Goal: Task Accomplishment & Management: Manage account settings

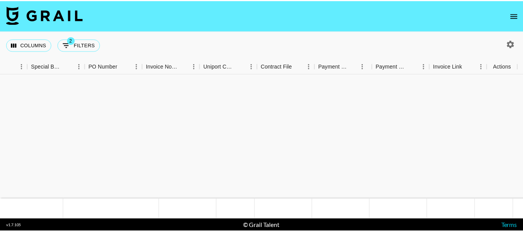
scroll to position [279, 762]
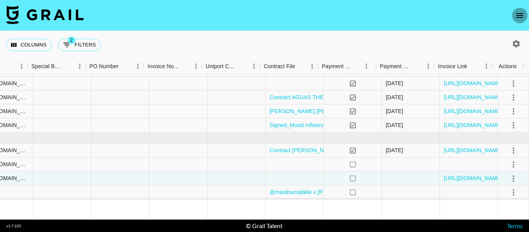
click at [517, 13] on icon "open drawer" at bounding box center [519, 15] width 7 height 5
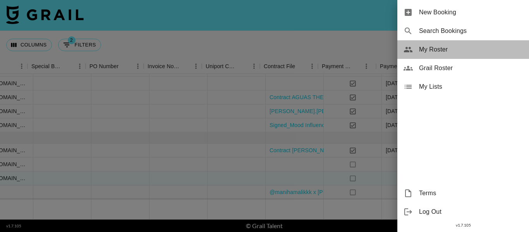
click at [452, 46] on span "My Roster" at bounding box center [471, 49] width 104 height 9
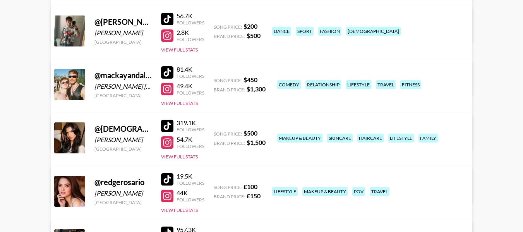
scroll to position [194, 0]
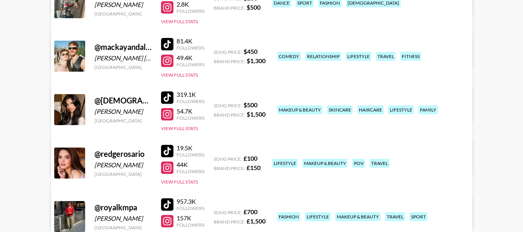
click at [192, 78] on div "81.4K Followers 49.4K Followers View Full Stats" at bounding box center [182, 56] width 43 height 44
click at [192, 75] on button "View Full Stats" at bounding box center [179, 75] width 37 height 6
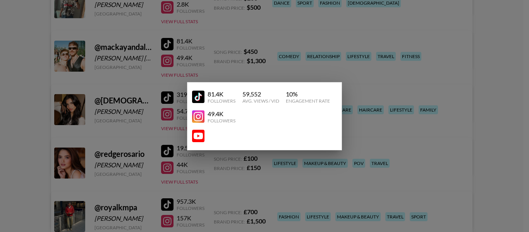
click at [424, 78] on div at bounding box center [264, 116] width 529 height 232
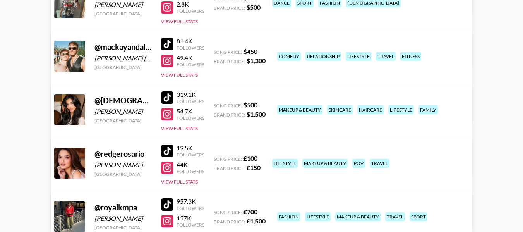
click at [264, 104] on link "View/Edit Details" at bounding box center [164, 108] width 199 height 8
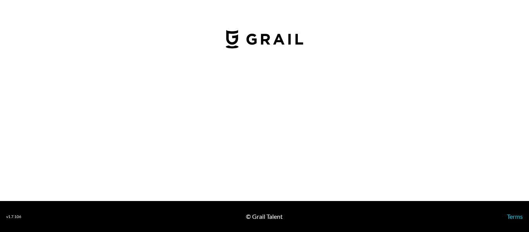
select select "USD"
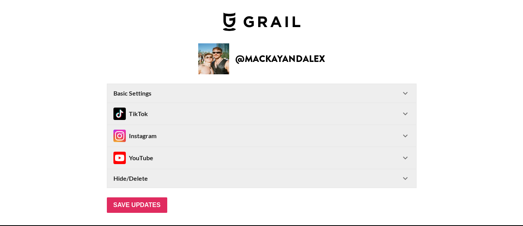
click at [236, 95] on div "Basic Settings" at bounding box center [256, 93] width 287 height 8
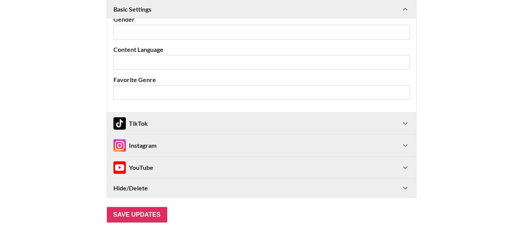
scroll to position [296, 0]
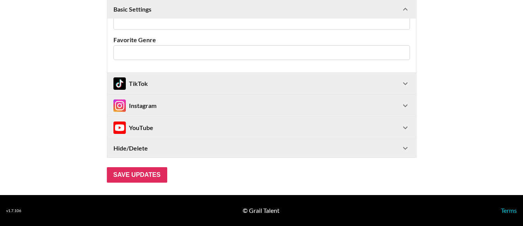
click at [238, 148] on div "Hide/Delete" at bounding box center [256, 148] width 287 height 8
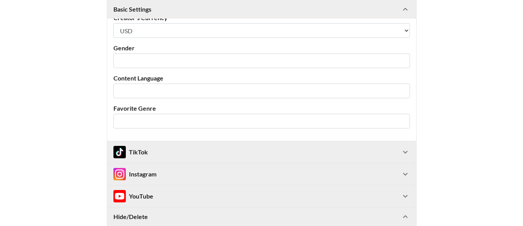
scroll to position [235, 0]
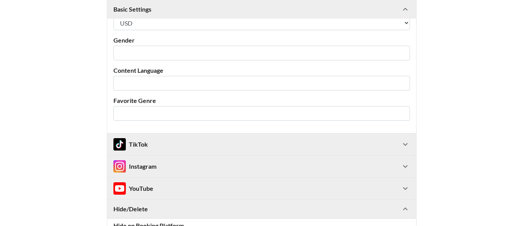
click at [172, 137] on div "TikTok" at bounding box center [261, 145] width 309 height 22
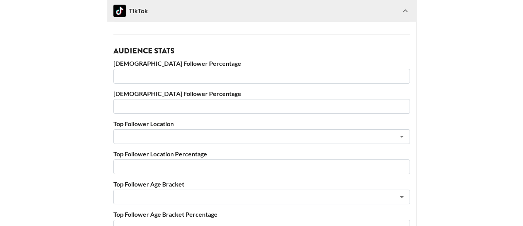
scroll to position [622, 0]
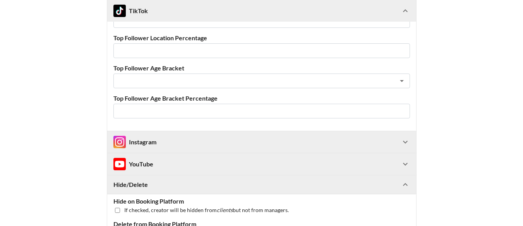
click at [242, 140] on div "Instagram" at bounding box center [256, 142] width 287 height 12
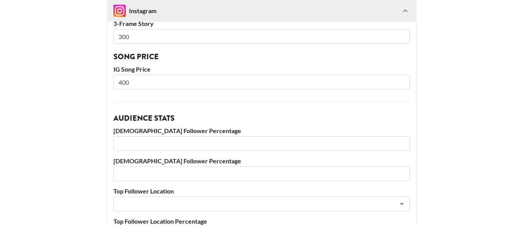
scroll to position [816, 0]
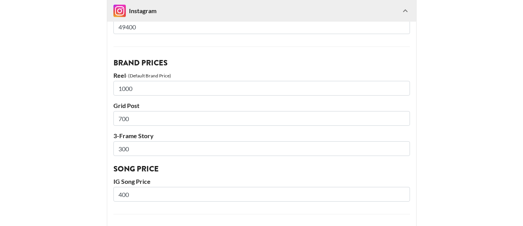
drag, startPoint x: 124, startPoint y: 116, endPoint x: 106, endPoint y: 108, distance: 19.6
type input "600"
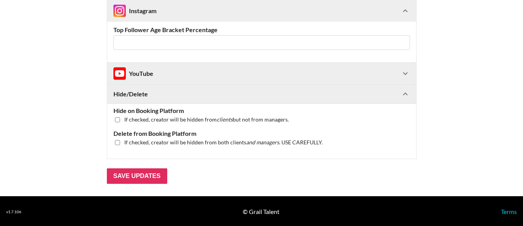
scroll to position [1181, 0]
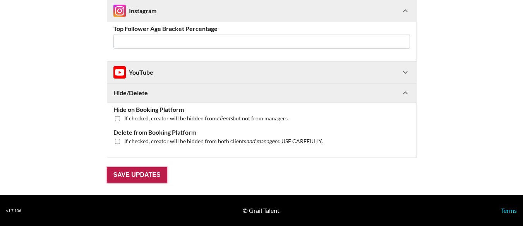
click at [163, 175] on input "Save Updates" at bounding box center [137, 174] width 60 height 15
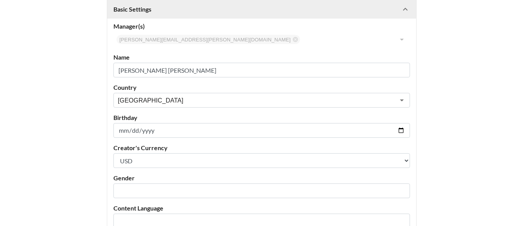
scroll to position [0, 0]
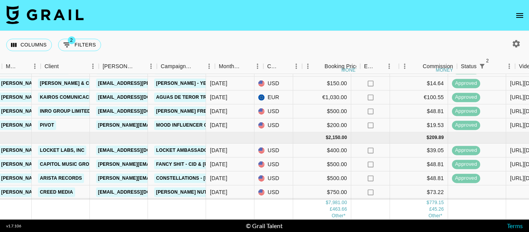
scroll to position [279, 217]
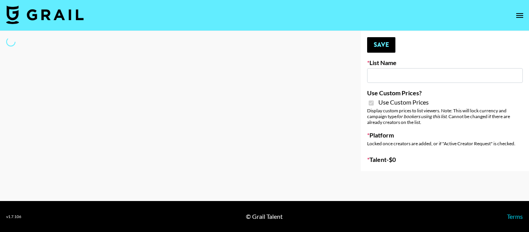
type input "[PERSON_NAME] AI"
checkbox input "true"
select select "Brand"
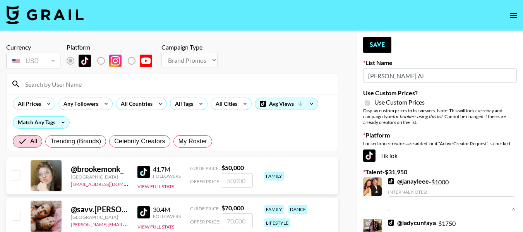
click at [143, 86] on input at bounding box center [177, 84] width 313 height 12
type input "maniha"
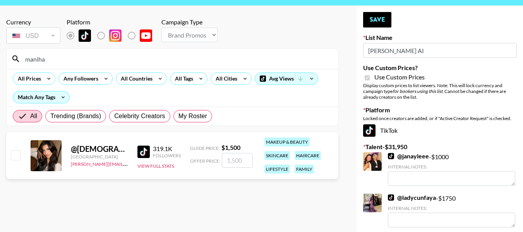
scroll to position [39, 0]
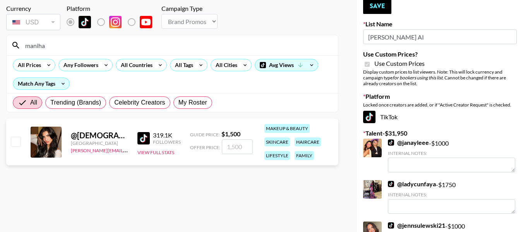
click at [17, 140] on input "checkbox" at bounding box center [15, 141] width 9 height 9
checkbox input "true"
type input "1500"
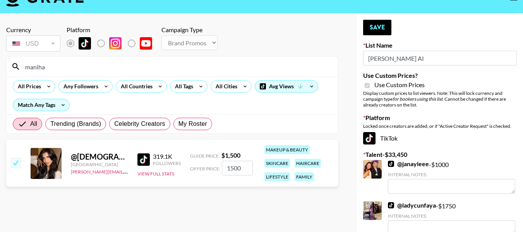
scroll to position [0, 0]
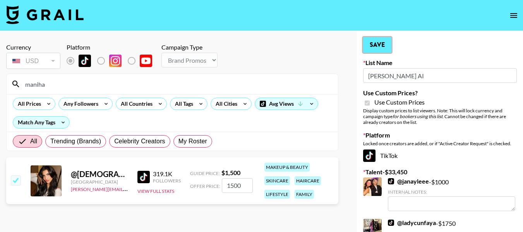
drag, startPoint x: 380, startPoint y: 41, endPoint x: 265, endPoint y: 39, distance: 115.0
click at [380, 42] on button "Save" at bounding box center [377, 44] width 28 height 15
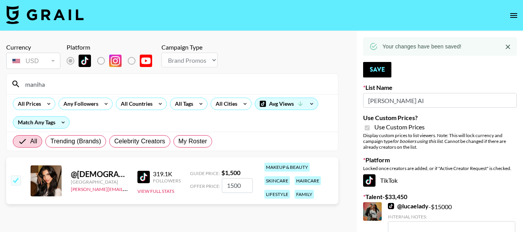
click at [87, 82] on input "maniha" at bounding box center [177, 84] width 313 height 12
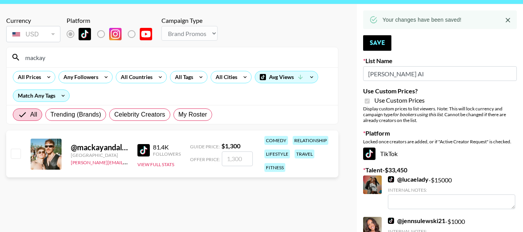
scroll to position [39, 0]
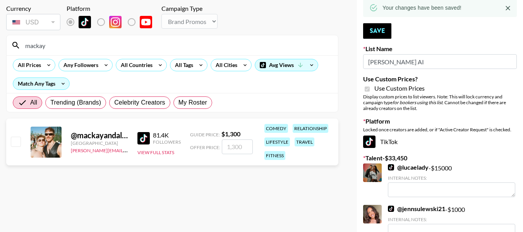
type input "mackay"
click at [15, 139] on input "checkbox" at bounding box center [15, 141] width 9 height 9
checkbox input "true"
type input "1300"
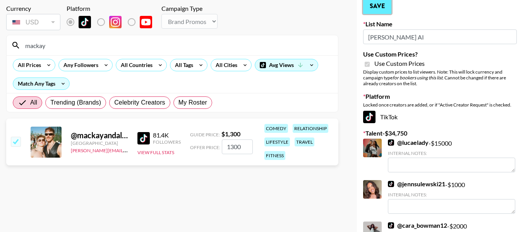
click at [384, 9] on button "Save" at bounding box center [377, 5] width 28 height 15
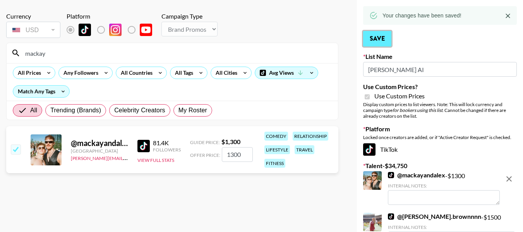
scroll to position [0, 0]
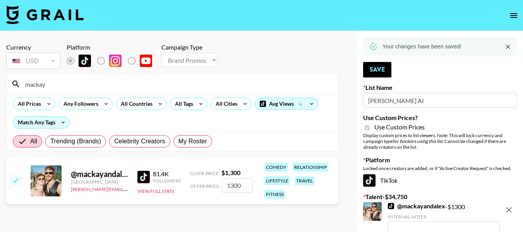
click at [148, 87] on input "mackay" at bounding box center [177, 84] width 313 height 12
click at [149, 89] on input "mackay" at bounding box center [177, 84] width 313 height 12
click at [74, 80] on input "mackay" at bounding box center [177, 84] width 313 height 12
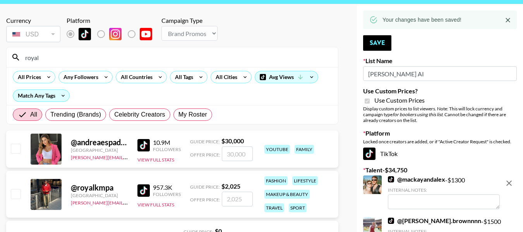
scroll to position [39, 0]
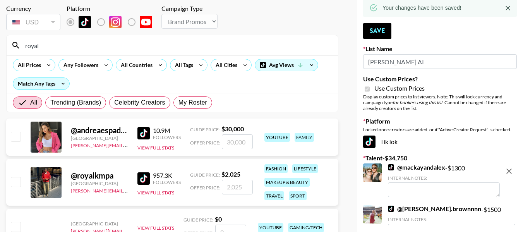
type input "royal"
drag, startPoint x: 15, startPoint y: 181, endPoint x: 69, endPoint y: 154, distance: 61.1
click at [15, 182] on input "checkbox" at bounding box center [15, 181] width 9 height 9
checkbox input "true"
type input "2025"
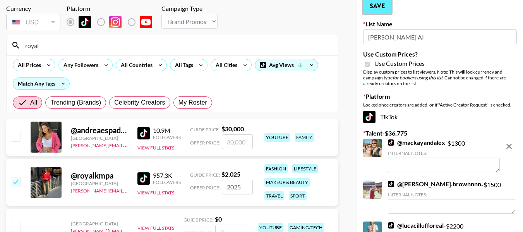
click at [369, 7] on button "Save" at bounding box center [377, 5] width 28 height 15
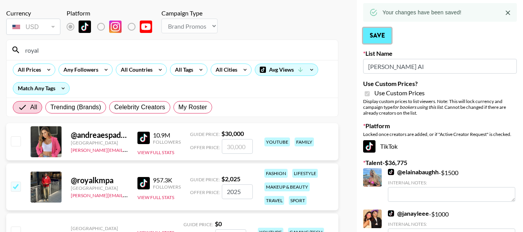
scroll to position [0, 0]
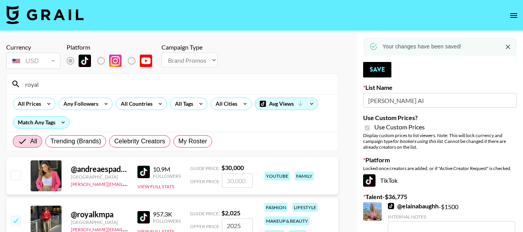
click at [139, 82] on input "royal" at bounding box center [177, 84] width 313 height 12
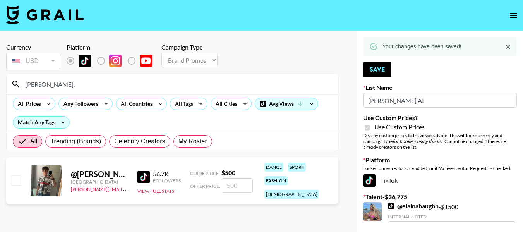
type input "[PERSON_NAME].[PERSON_NAME]"
click at [15, 175] on input "checkbox" at bounding box center [15, 179] width 9 height 9
checkbox input "true"
type input "500"
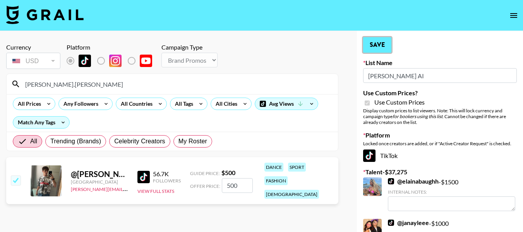
click at [388, 46] on button "Save" at bounding box center [377, 44] width 28 height 15
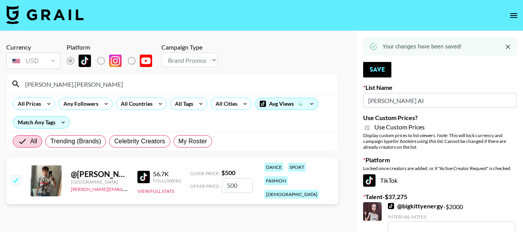
click at [144, 84] on input "[PERSON_NAME].[PERSON_NAME]" at bounding box center [177, 84] width 313 height 12
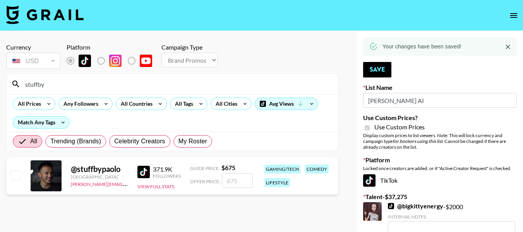
type input "stuffby"
click at [19, 170] on input "checkbox" at bounding box center [15, 174] width 9 height 9
checkbox input "true"
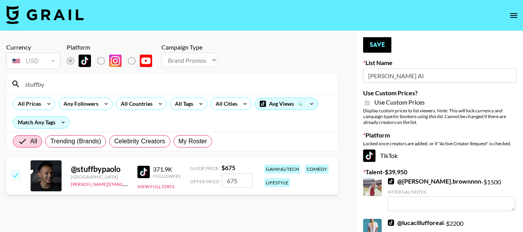
type input "675"
click at [372, 47] on button "Save" at bounding box center [377, 44] width 28 height 15
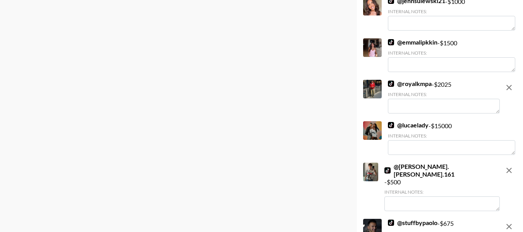
scroll to position [697, 0]
